Goal: Information Seeking & Learning: Learn about a topic

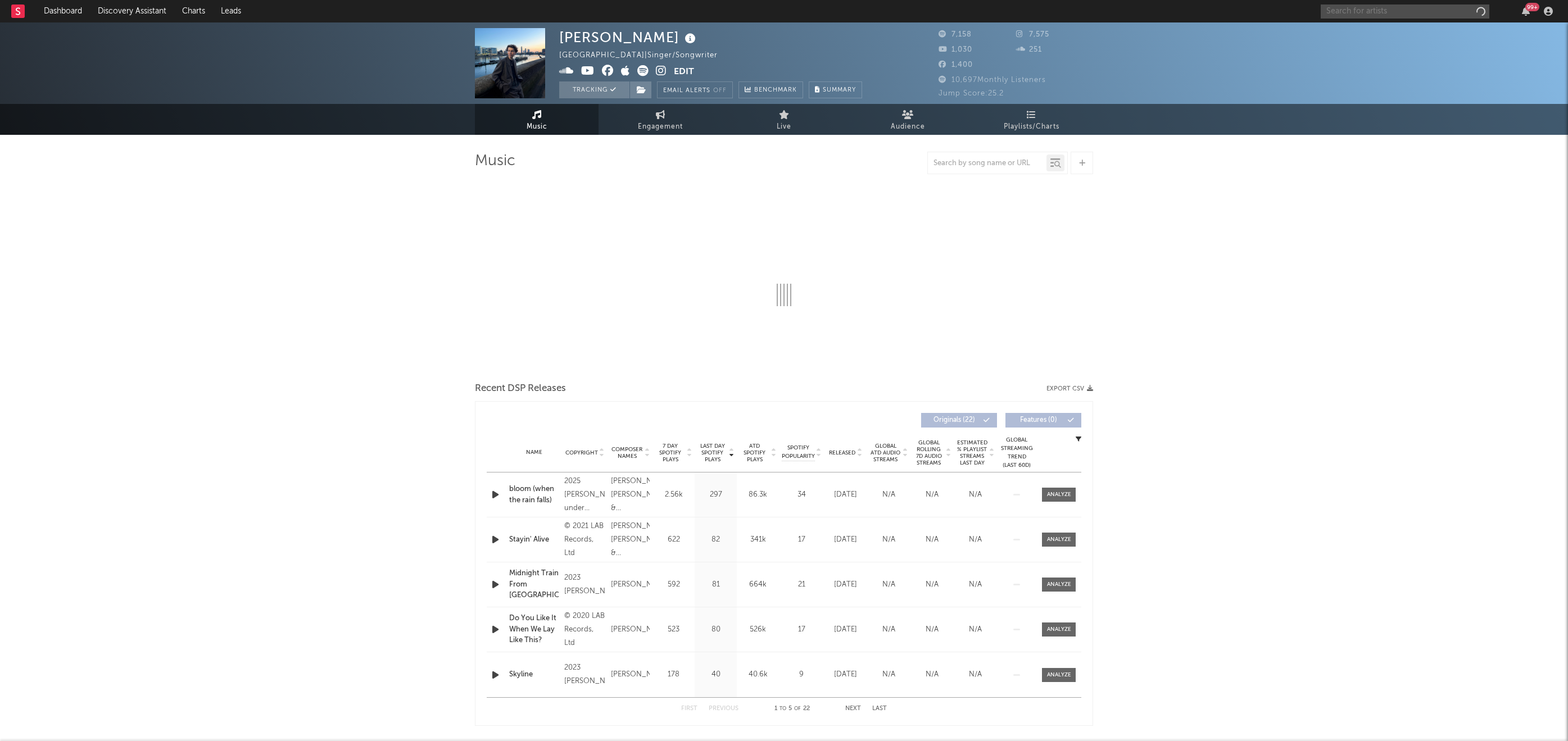
click at [1343, 13] on input "text" at bounding box center [1405, 11] width 169 height 14
select select "1w"
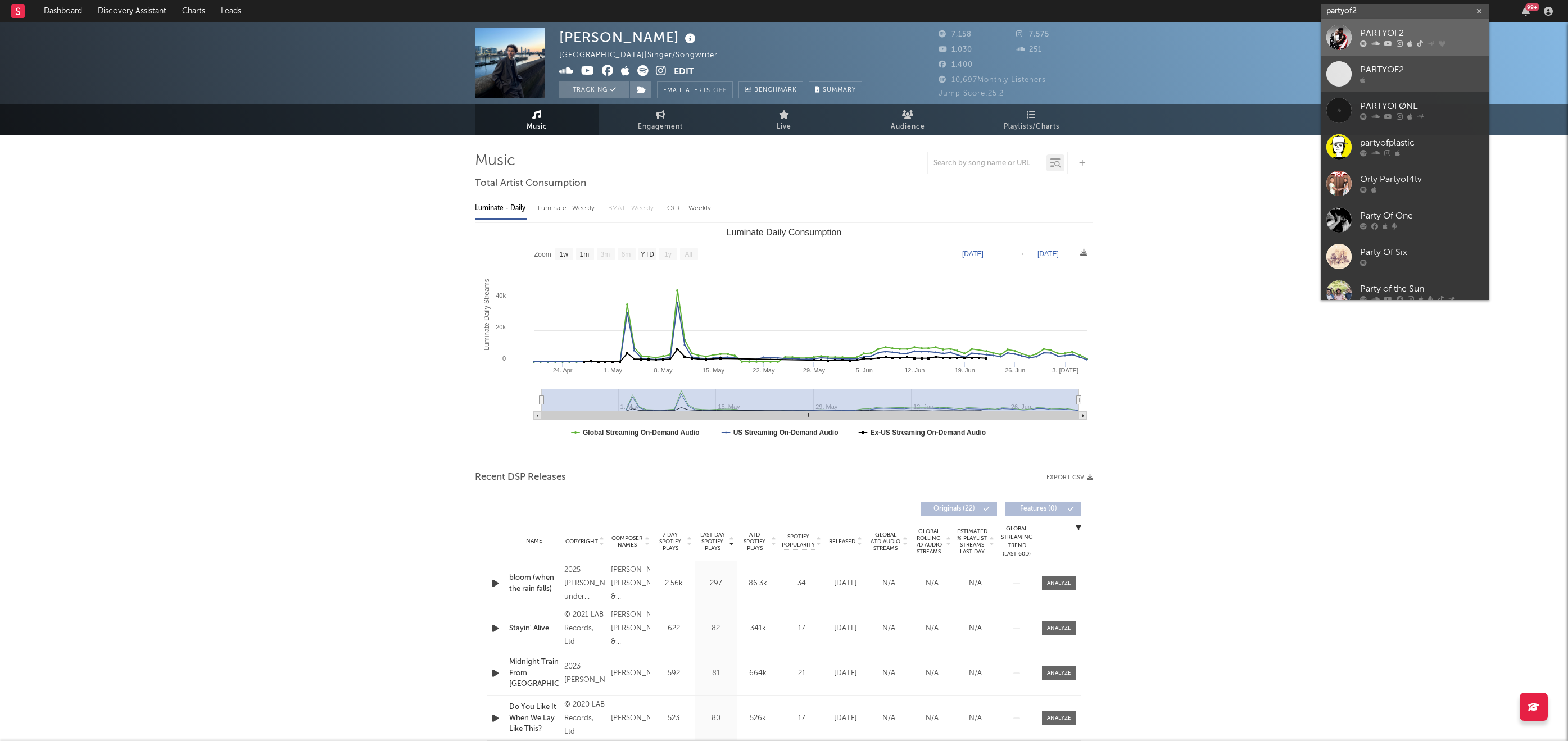
type input "partyof2"
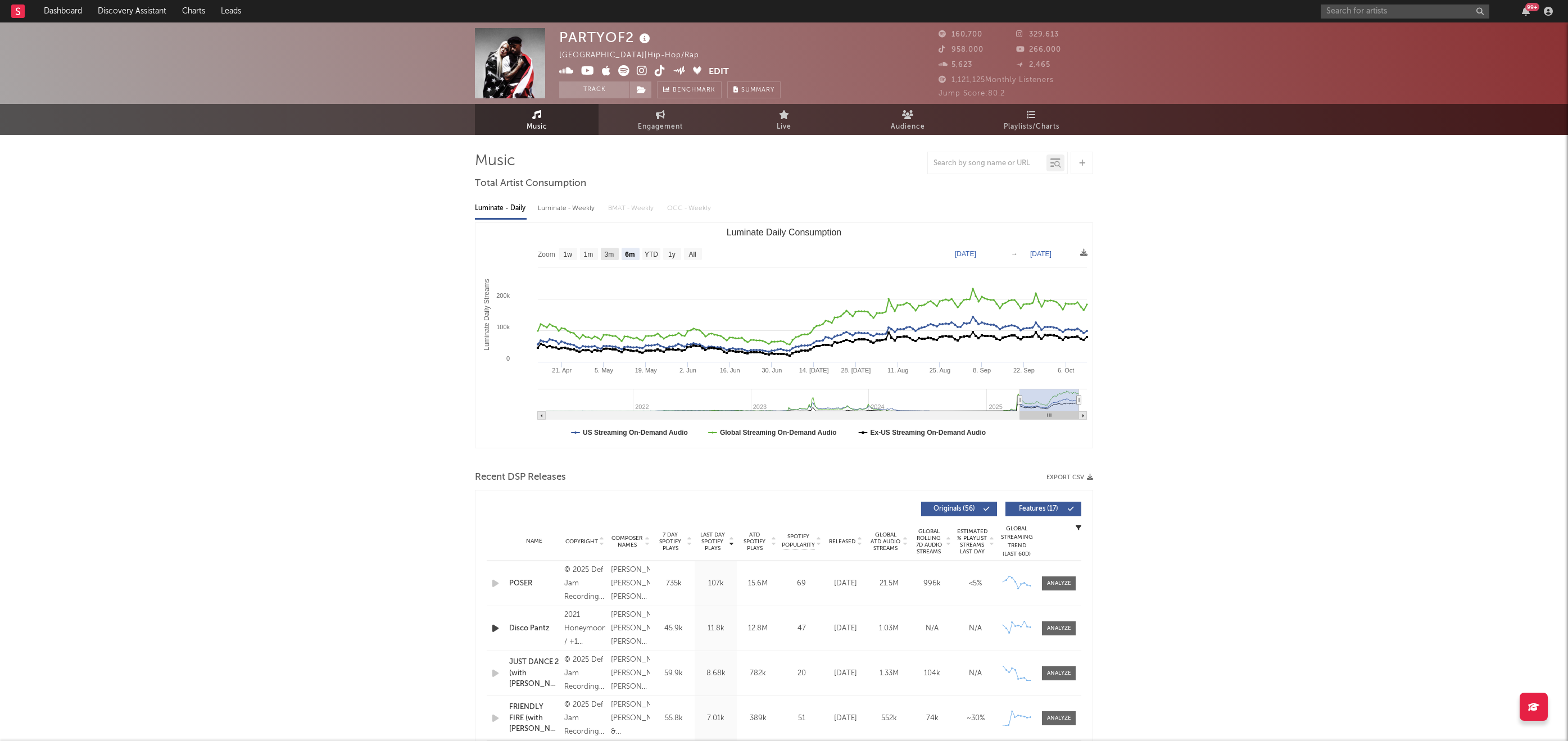
click at [606, 258] on text "3m" at bounding box center [609, 254] width 10 height 8
select select "3m"
type input "[DATE]"
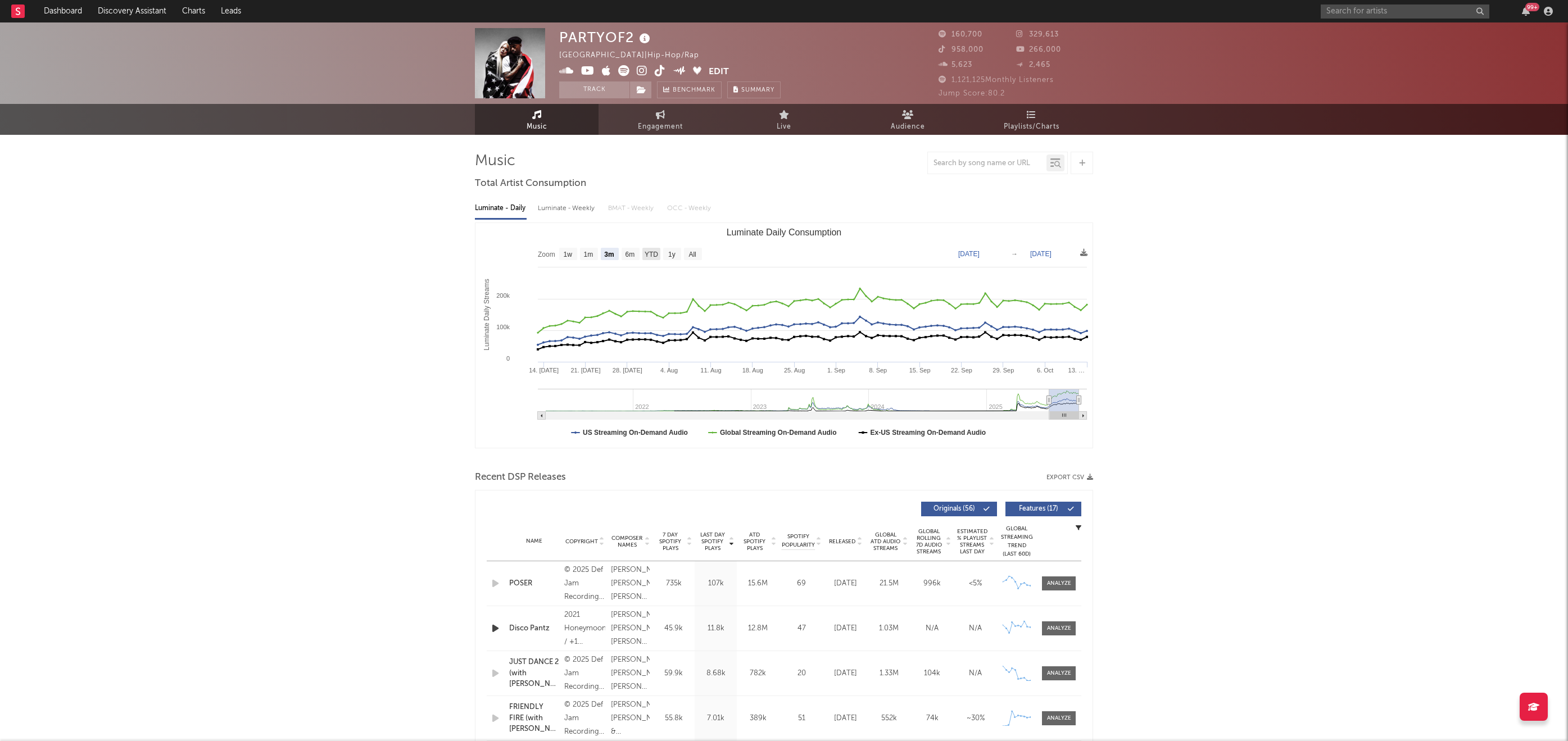
click at [653, 255] on text "YTD" at bounding box center [651, 254] width 13 height 8
select select "YTD"
type input "[DATE]"
